Goal: Transaction & Acquisition: Book appointment/travel/reservation

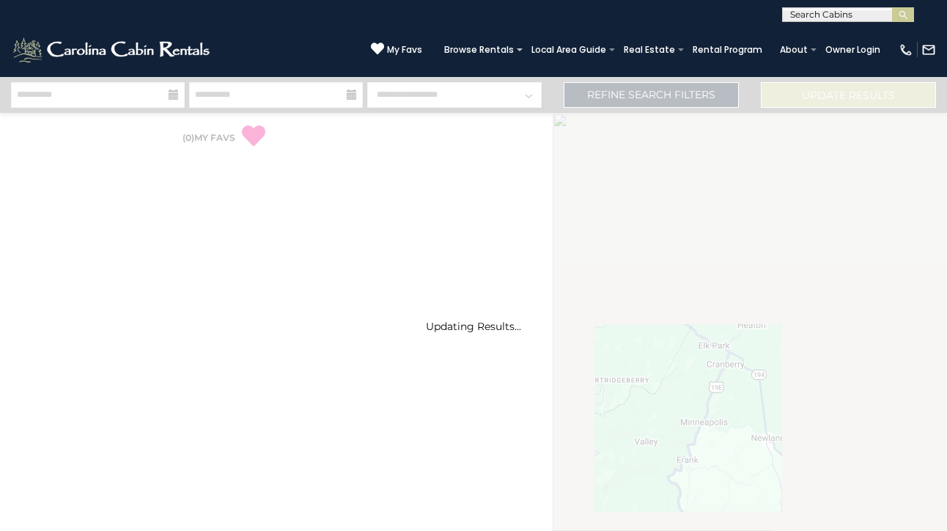
select select "*"
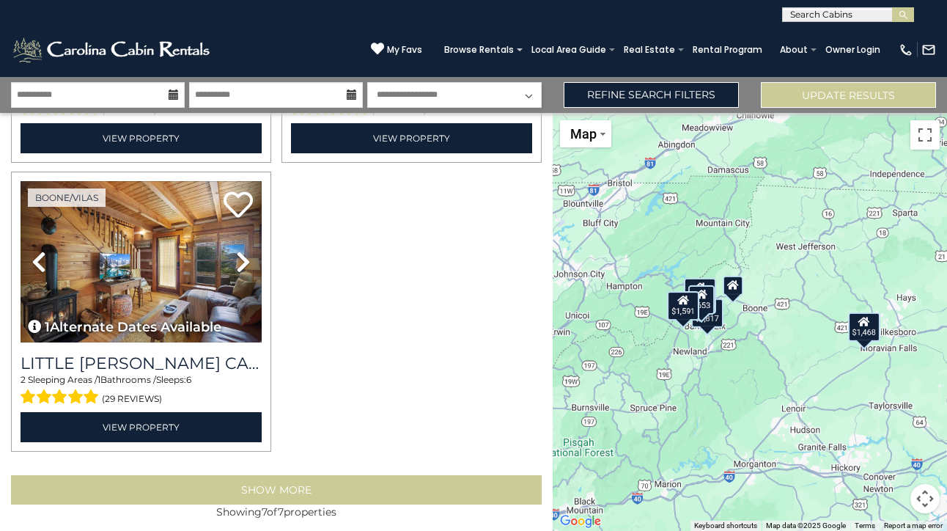
click at [285, 483] on button "Show More" at bounding box center [276, 489] width 531 height 29
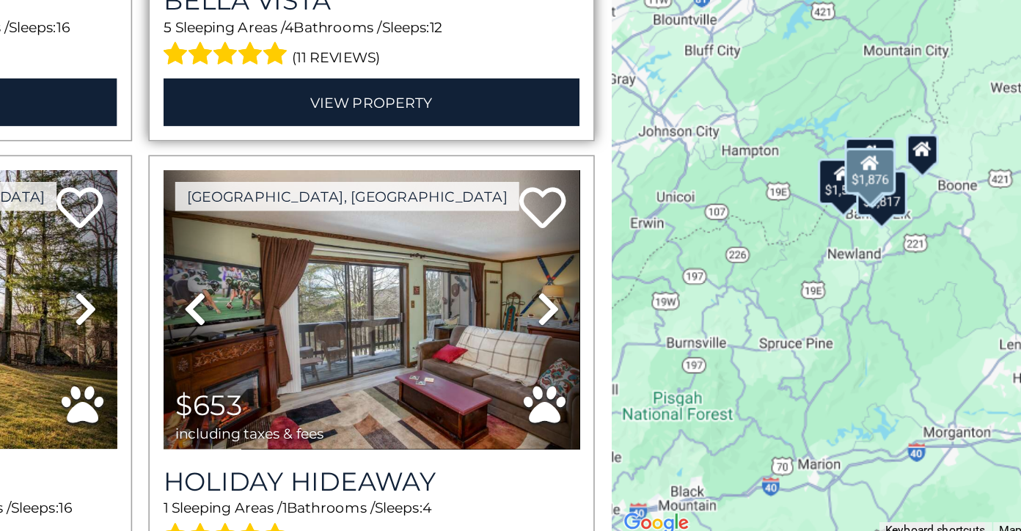
scroll to position [238, 0]
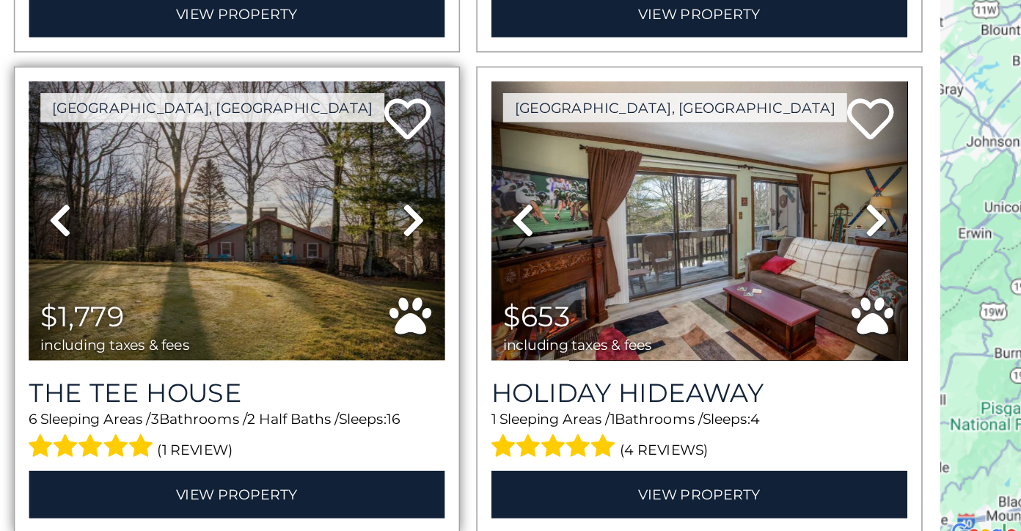
click at [258, 312] on icon at bounding box center [263, 323] width 15 height 23
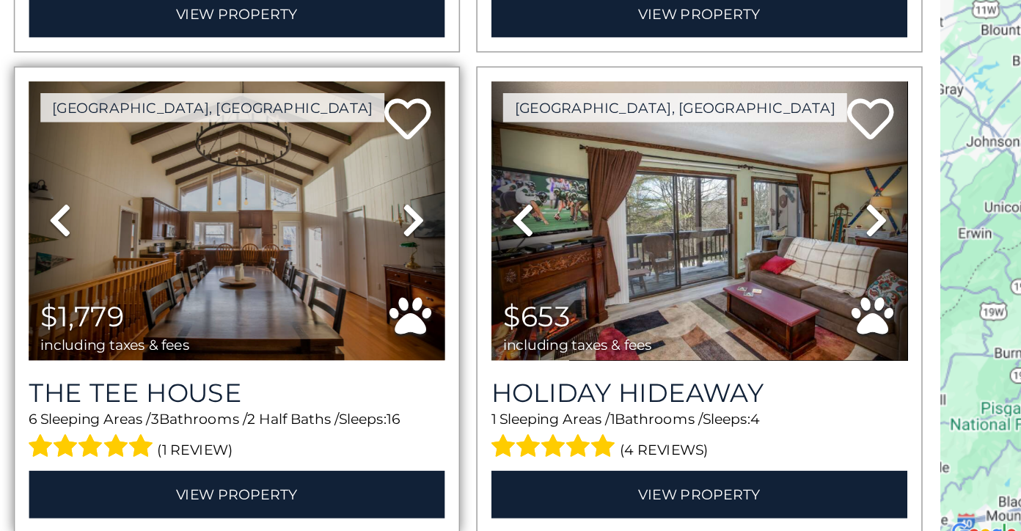
click at [258, 312] on icon at bounding box center [263, 323] width 15 height 23
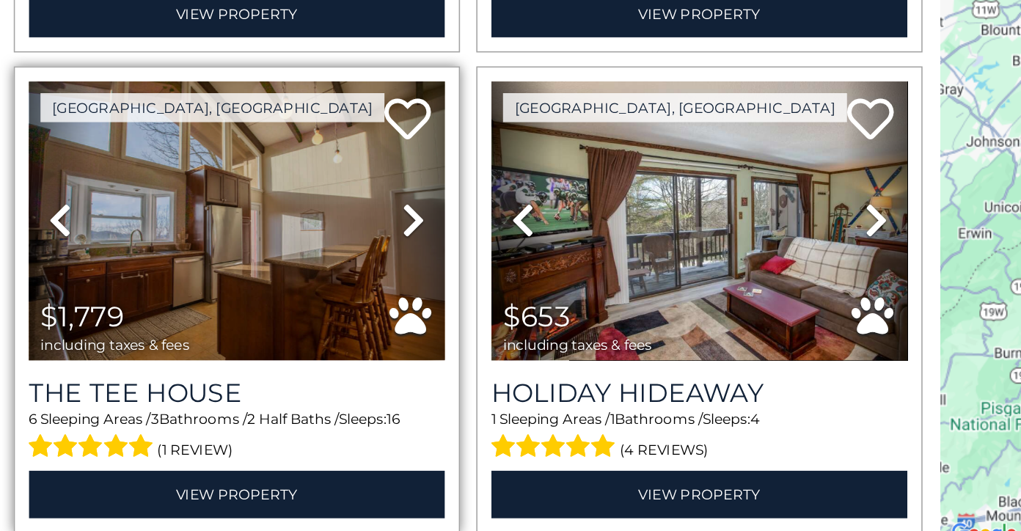
click at [258, 312] on icon at bounding box center [263, 323] width 15 height 23
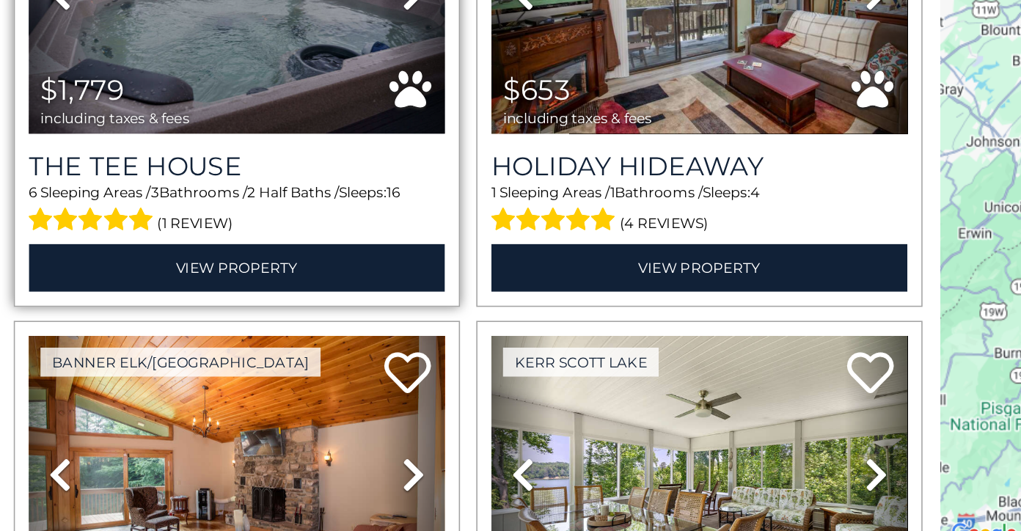
scroll to position [381, 0]
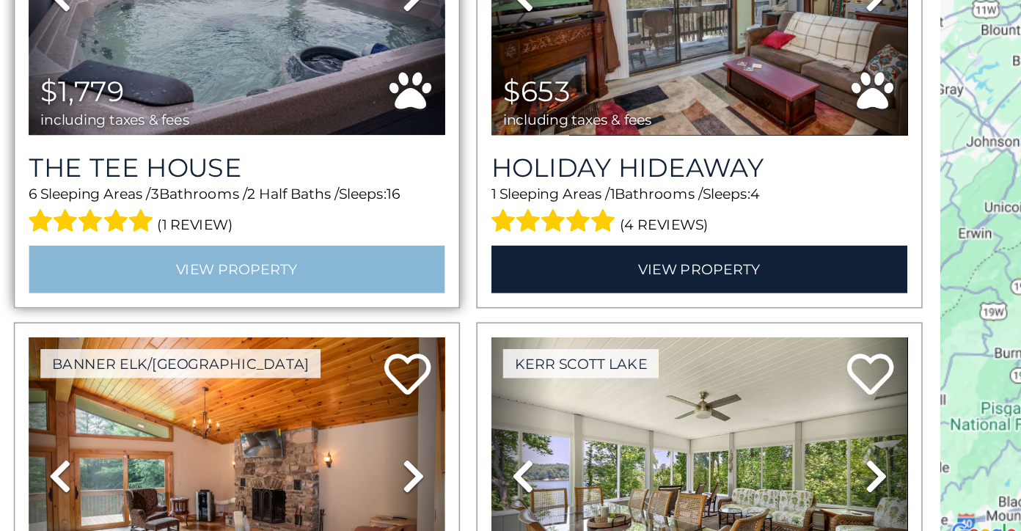
click at [230, 339] on link "View Property" at bounding box center [152, 354] width 263 height 30
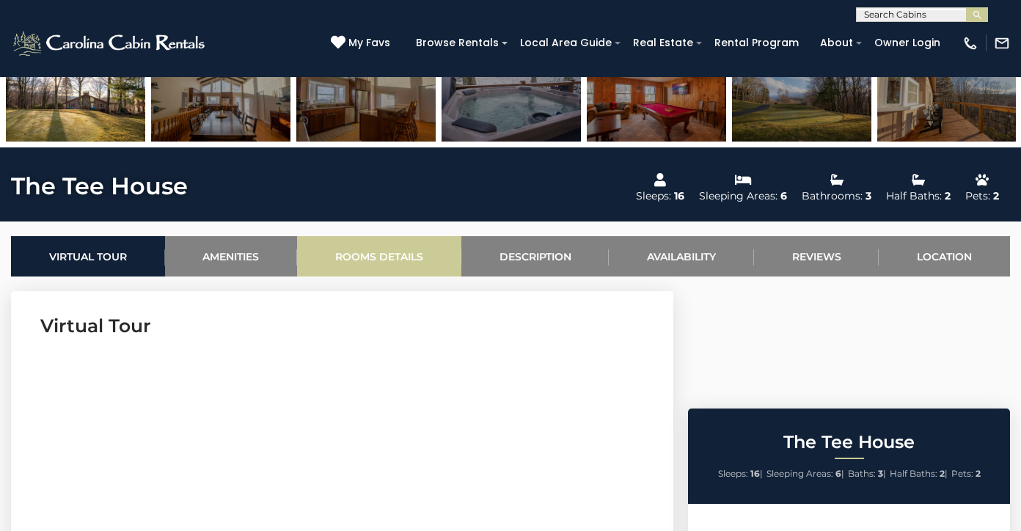
scroll to position [424, 0]
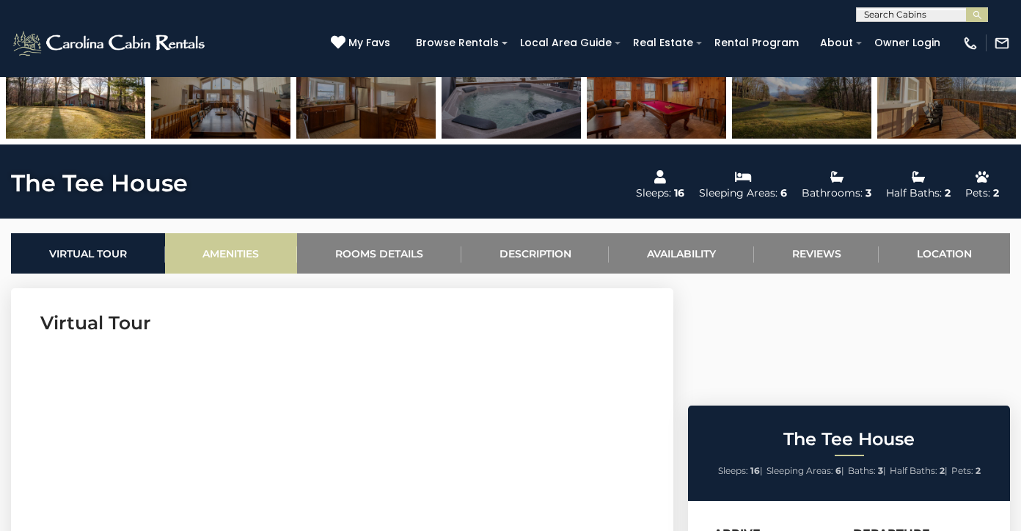
click at [269, 245] on link "Amenities" at bounding box center [231, 253] width 133 height 40
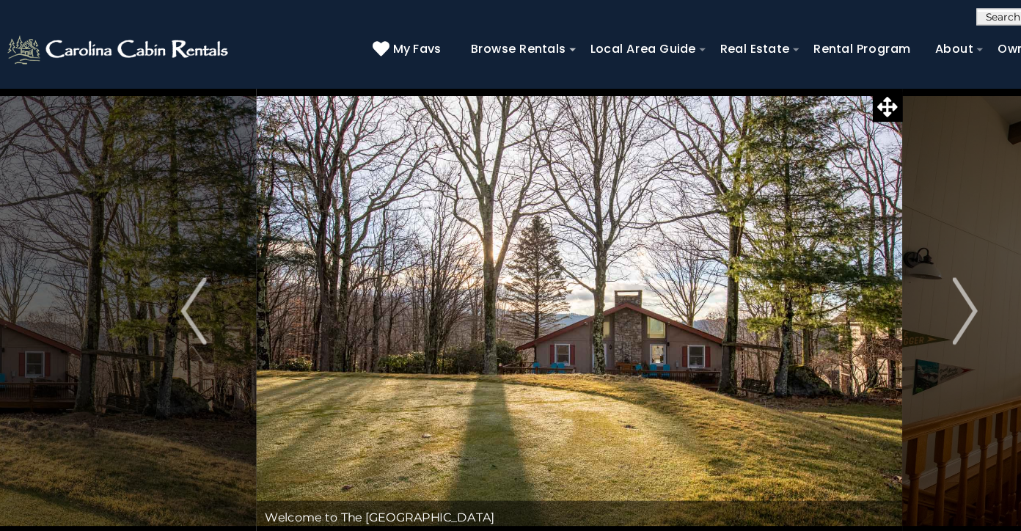
scroll to position [0, 0]
